Goal: Task Accomplishment & Management: Manage account settings

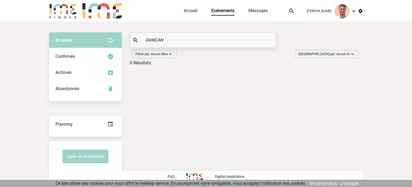
drag, startPoint x: 162, startPoint y: 41, endPoint x: 113, endPoint y: 37, distance: 49.3
click at [113, 37] on div "En cours En cours Confirmés Archivés Abandonnés En cours Confirmés Archivés Aba…" at bounding box center [206, 50] width 314 height 37
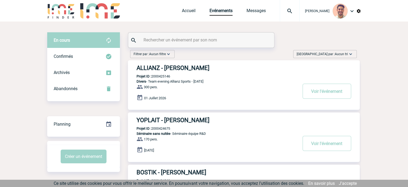
click at [151, 39] on input "text" at bounding box center [201, 40] width 119 height 8
paste input "OTTAVIANI"
type input "OTTAVIANI"
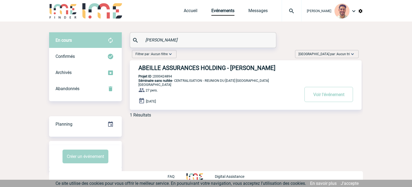
click at [192, 67] on h3 "ABEILLE ASSURANCES HOLDING - Isabelle OTTAVIANI" at bounding box center [219, 67] width 161 height 7
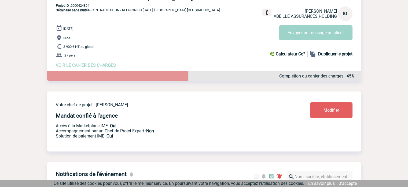
scroll to position [81, 0]
click at [89, 68] on span "VOIR LE CAHIER DES CHARGES" at bounding box center [86, 65] width 60 height 5
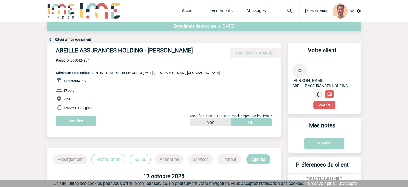
scroll to position [27, 0]
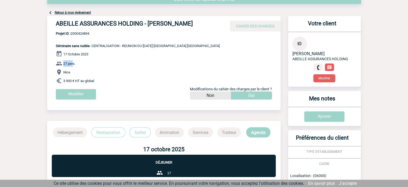
drag, startPoint x: 73, startPoint y: 63, endPoint x: 63, endPoint y: 62, distance: 9.4
click at [63, 62] on span "27 pers." at bounding box center [69, 63] width 12 height 4
click at [70, 63] on span "27 pers." at bounding box center [69, 63] width 12 height 4
drag, startPoint x: 64, startPoint y: 63, endPoint x: 73, endPoint y: 63, distance: 9.1
click at [71, 62] on span "27 pers." at bounding box center [69, 63] width 12 height 4
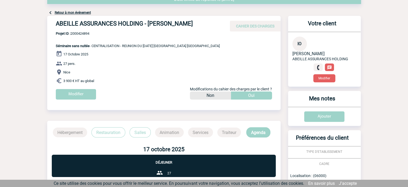
click at [79, 63] on p "27 pers." at bounding box center [168, 63] width 225 height 6
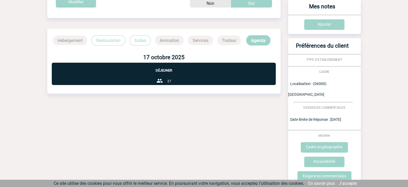
scroll to position [105, 0]
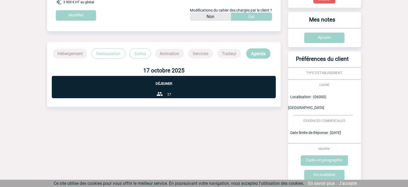
click at [235, 54] on p "Traiteur" at bounding box center [229, 54] width 24 height 10
click at [173, 51] on p "Animation" at bounding box center [169, 54] width 29 height 10
drag, startPoint x: 69, startPoint y: 50, endPoint x: 128, endPoint y: 69, distance: 61.6
click at [70, 50] on p "Hébergement" at bounding box center [70, 54] width 34 height 10
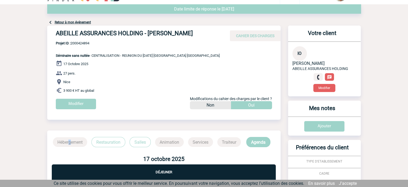
scroll to position [27, 0]
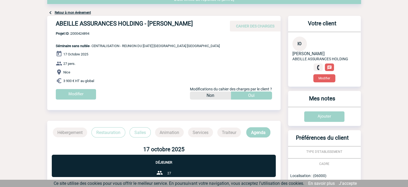
click at [103, 130] on p "Restauration" at bounding box center [109, 132] width 34 height 10
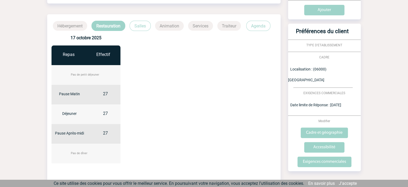
scroll to position [134, 0]
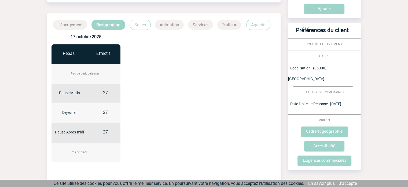
click at [144, 27] on p "Salles" at bounding box center [140, 25] width 21 height 10
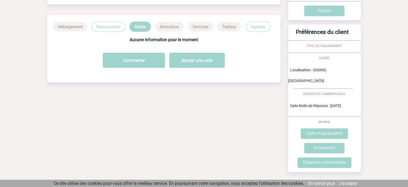
click at [114, 26] on p "Restauration" at bounding box center [109, 26] width 34 height 10
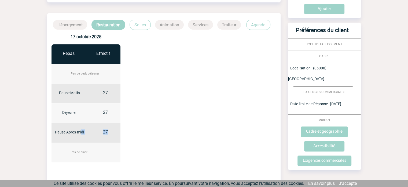
drag, startPoint x: 105, startPoint y: 132, endPoint x: 82, endPoint y: 133, distance: 23.4
click at [82, 133] on div "Pause Après-midi 27" at bounding box center [88, 133] width 72 height 20
click at [147, 133] on div "17 octobre 2025 Repas Effectif Pas de petit déjeuner Pause Matin 27 Déjeuner 27…" at bounding box center [164, 98] width 234 height 136
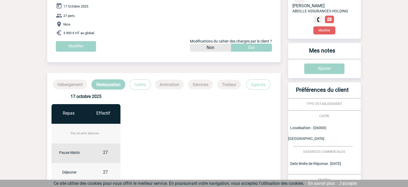
scroll to position [0, 0]
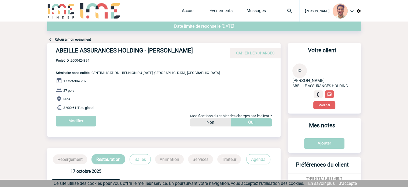
drag, startPoint x: 201, startPoint y: 50, endPoint x: 57, endPoint y: 50, distance: 143.3
click at [57, 50] on h4 "ABEILLE ASSURANCES HOLDING - [PERSON_NAME]" at bounding box center [136, 51] width 161 height 9
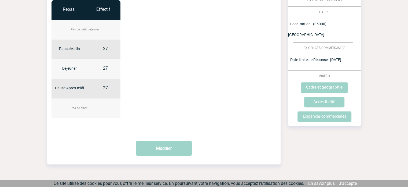
scroll to position [188, 0]
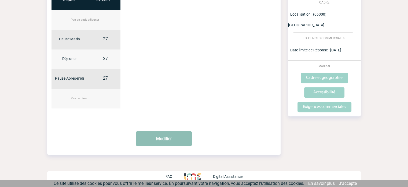
drag, startPoint x: 174, startPoint y: 138, endPoint x: 176, endPoint y: 137, distance: 2.8
click at [174, 138] on button "Modifier" at bounding box center [164, 138] width 56 height 15
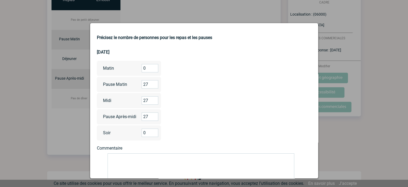
scroll to position [27, 0]
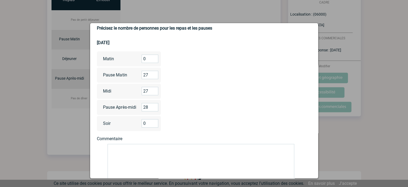
click at [153, 107] on input "28" at bounding box center [150, 107] width 17 height 8
click at [147, 107] on input "28" at bounding box center [150, 107] width 17 height 8
type input "2"
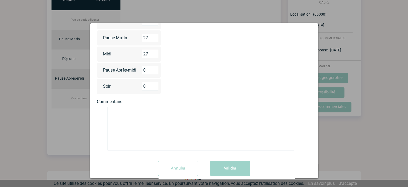
scroll to position [74, 0]
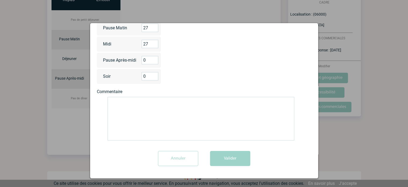
type input "0"
click at [237, 156] on button "Valider" at bounding box center [230, 158] width 40 height 15
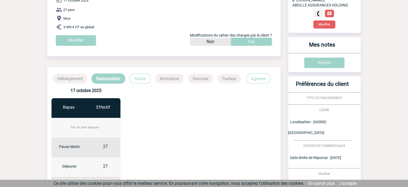
scroll to position [0, 0]
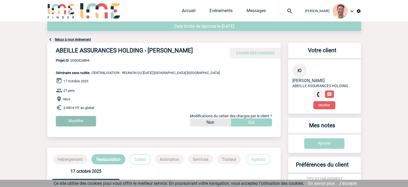
click at [89, 117] on input "Modifier" at bounding box center [76, 121] width 40 height 10
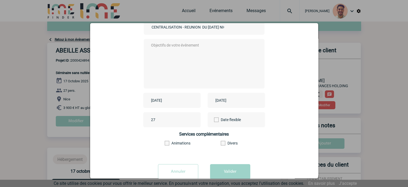
scroll to position [54, 0]
click at [156, 119] on input "27" at bounding box center [175, 118] width 50 height 7
type input "2"
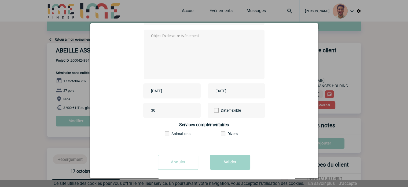
scroll to position [67, 0]
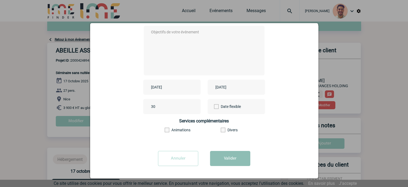
type input "30"
click at [245, 158] on button "Valider" at bounding box center [230, 158] width 40 height 15
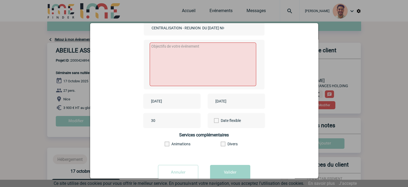
scroll to position [13, 0]
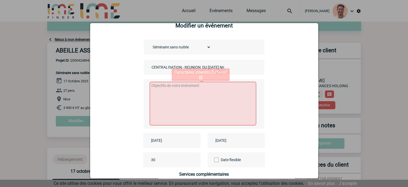
click at [194, 95] on textarea at bounding box center [203, 103] width 107 height 43
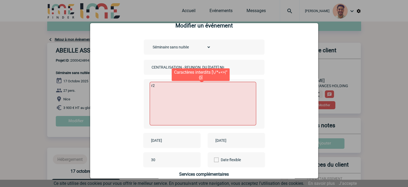
type textarea "r"
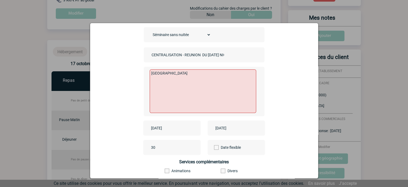
scroll to position [67, 0]
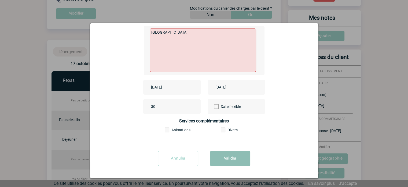
type textarea "[GEOGRAPHIC_DATA]"
click at [239, 154] on button "Valider" at bounding box center [230, 158] width 40 height 15
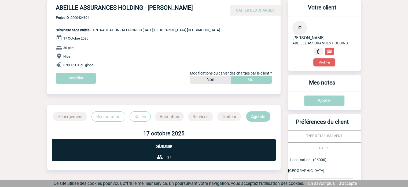
scroll to position [0, 0]
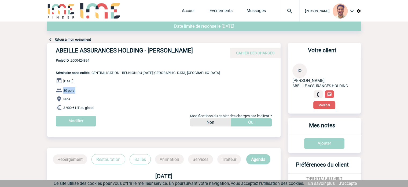
drag, startPoint x: 63, startPoint y: 88, endPoint x: 88, endPoint y: 88, distance: 25.0
click at [78, 86] on div "17 Octobre 2025 30 pers. Nice 3 900 € HT au global Modifier Modifications du ca…" at bounding box center [168, 103] width 225 height 53
click at [67, 87] on p "30 pers." at bounding box center [168, 90] width 225 height 6
drag, startPoint x: 66, startPoint y: 87, endPoint x: 70, endPoint y: 86, distance: 3.5
click at [70, 86] on div "17 Octobre 2025 30 pers. Nice 3 900 € HT au global Modifier Modifications du ca…" at bounding box center [168, 103] width 225 height 53
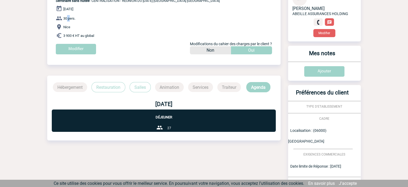
scroll to position [81, 0]
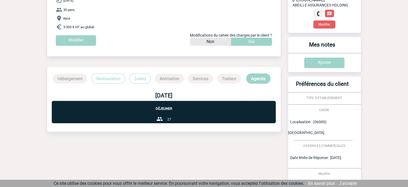
click at [110, 79] on p "Restauration" at bounding box center [109, 78] width 34 height 10
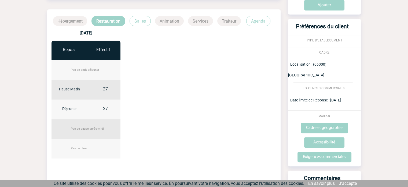
scroll to position [161, 0]
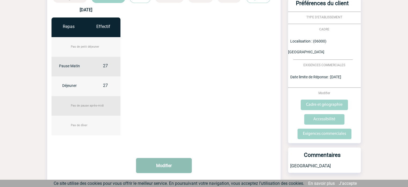
click at [172, 164] on button "Modifier" at bounding box center [164, 165] width 56 height 15
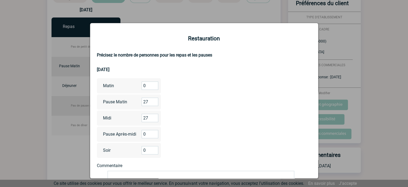
click at [151, 99] on input "27" at bounding box center [150, 101] width 17 height 8
type input "2"
type input "30"
click at [151, 117] on input "28" at bounding box center [150, 118] width 17 height 8
click at [154, 116] on input "29" at bounding box center [150, 118] width 17 height 8
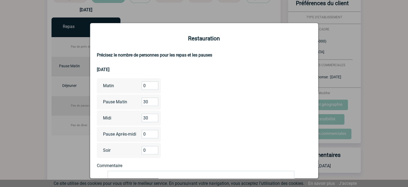
type input "30"
click at [154, 117] on input "30" at bounding box center [150, 118] width 17 height 8
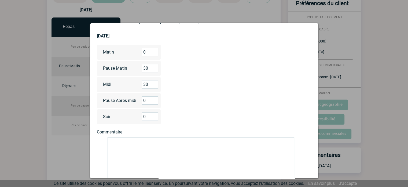
scroll to position [74, 0]
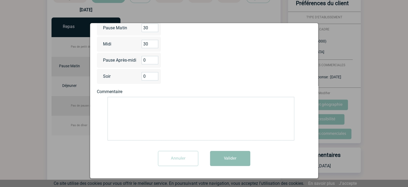
click at [241, 163] on button "Valider" at bounding box center [230, 158] width 40 height 15
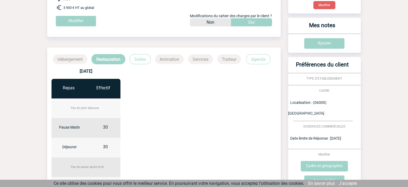
scroll to position [27, 0]
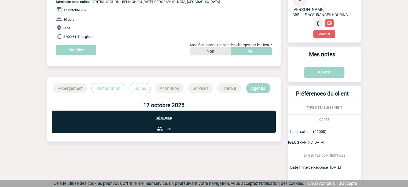
scroll to position [81, 0]
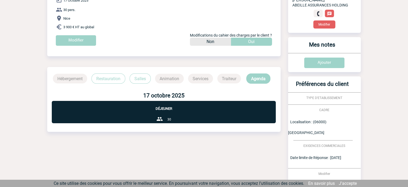
click at [103, 77] on p "Restauration" at bounding box center [109, 78] width 34 height 10
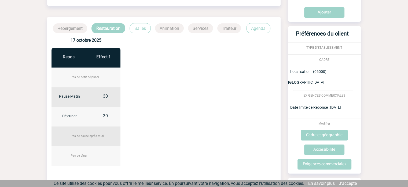
scroll to position [134, 0]
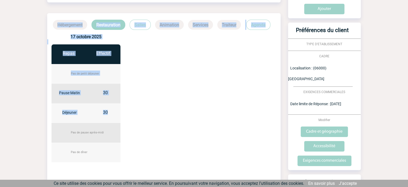
drag, startPoint x: 110, startPoint y: 114, endPoint x: 64, endPoint y: 95, distance: 49.8
click at [30, 102] on body "[PERSON_NAME] Accueil Evénements" at bounding box center [204, 53] width 408 height 374
drag, startPoint x: 113, startPoint y: 93, endPoint x: 81, endPoint y: 104, distance: 34.0
click at [112, 93] on div "30" at bounding box center [106, 96] width 36 height 13
click at [121, 90] on div "30" at bounding box center [106, 96] width 36 height 13
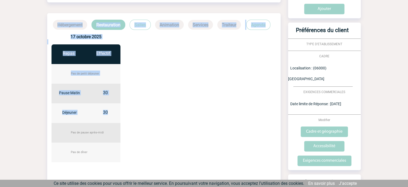
click at [110, 91] on div "30" at bounding box center [106, 96] width 36 height 13
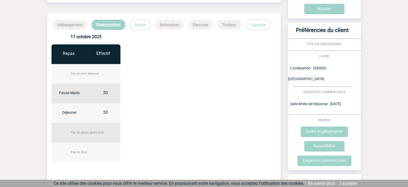
click at [105, 91] on span "30" at bounding box center [105, 92] width 5 height 5
drag, startPoint x: 139, startPoint y: 31, endPoint x: 137, endPoint y: 28, distance: 3.7
click at [139, 31] on div "[DATE] Repas Effectif Pas de petit déjeuner Pause Matin 30 Déjeuner 30" at bounding box center [164, 98] width 234 height 136
click at [137, 27] on p "Salles" at bounding box center [140, 25] width 21 height 10
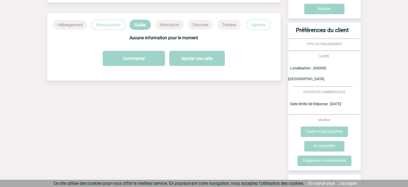
drag, startPoint x: 188, startPoint y: 24, endPoint x: 198, endPoint y: 24, distance: 9.4
click at [190, 24] on p "Services" at bounding box center [200, 25] width 25 height 10
click at [234, 22] on p "Traiteur" at bounding box center [229, 25] width 24 height 10
click at [118, 22] on p "Restauration" at bounding box center [109, 25] width 34 height 10
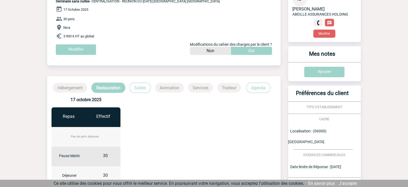
scroll to position [107, 0]
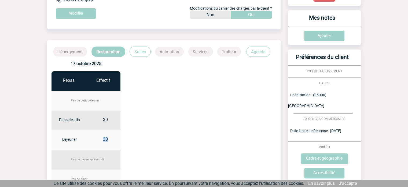
drag, startPoint x: 111, startPoint y: 138, endPoint x: 87, endPoint y: 137, distance: 23.6
click at [87, 137] on div "Déjeuner 30" at bounding box center [88, 140] width 72 height 20
click at [107, 116] on div "Pause Matin 30" at bounding box center [88, 120] width 72 height 20
drag, startPoint x: 107, startPoint y: 118, endPoint x: 100, endPoint y: 117, distance: 7.8
click at [100, 117] on div "30" at bounding box center [106, 123] width 36 height 13
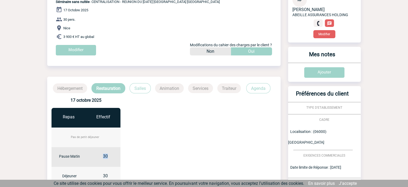
scroll to position [81, 0]
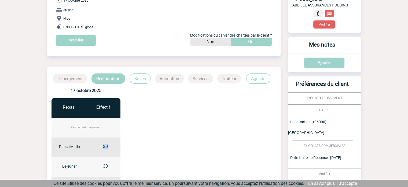
click at [107, 146] on span "30" at bounding box center [105, 146] width 5 height 5
drag, startPoint x: 105, startPoint y: 146, endPoint x: 111, endPoint y: 150, distance: 6.9
click at [106, 146] on span "30" at bounding box center [105, 146] width 5 height 5
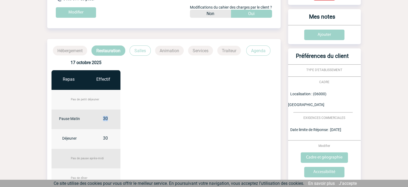
scroll to position [134, 0]
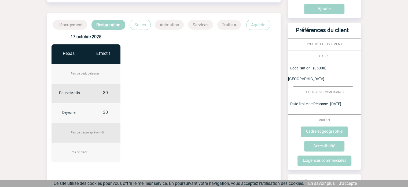
drag, startPoint x: 108, startPoint y: 109, endPoint x: 108, endPoint y: 112, distance: 3.0
click at [108, 109] on div "Déjeuner 30" at bounding box center [88, 113] width 72 height 20
drag, startPoint x: 107, startPoint y: 112, endPoint x: 108, endPoint y: 102, distance: 10.5
click at [99, 107] on div "Déjeuner 30" at bounding box center [88, 113] width 72 height 20
click at [111, 90] on div "30" at bounding box center [106, 96] width 36 height 13
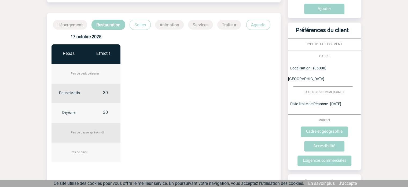
click at [103, 115] on div "30" at bounding box center [106, 116] width 36 height 13
drag, startPoint x: 108, startPoint y: 111, endPoint x: 101, endPoint y: 110, distance: 7.7
click at [100, 110] on div "30" at bounding box center [106, 116] width 36 height 13
drag, startPoint x: 110, startPoint y: 93, endPoint x: 130, endPoint y: 88, distance: 21.1
click at [96, 93] on div "30" at bounding box center [106, 96] width 36 height 13
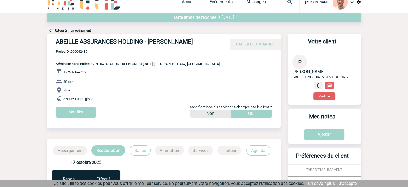
scroll to position [0, 0]
